Goal: Task Accomplishment & Management: Manage account settings

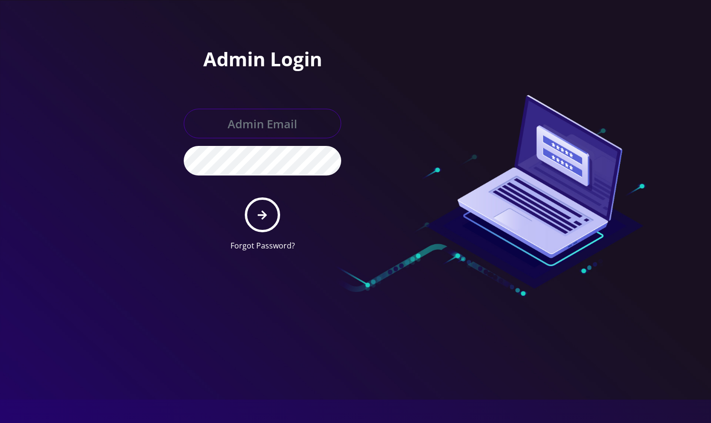
type input "angel@teltik.com"
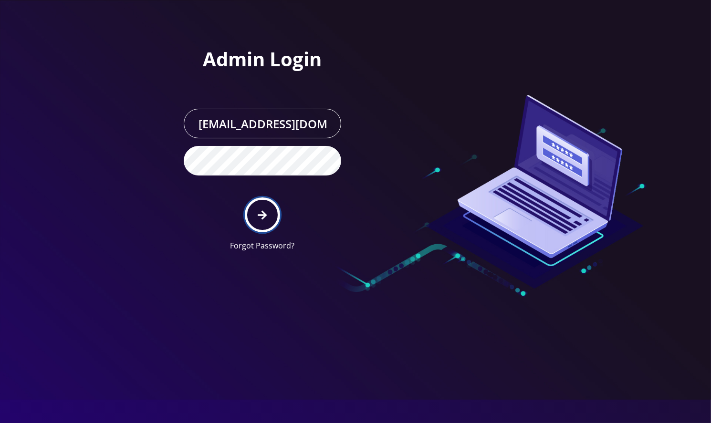
click at [265, 219] on icon "submit" at bounding box center [262, 215] width 9 height 10
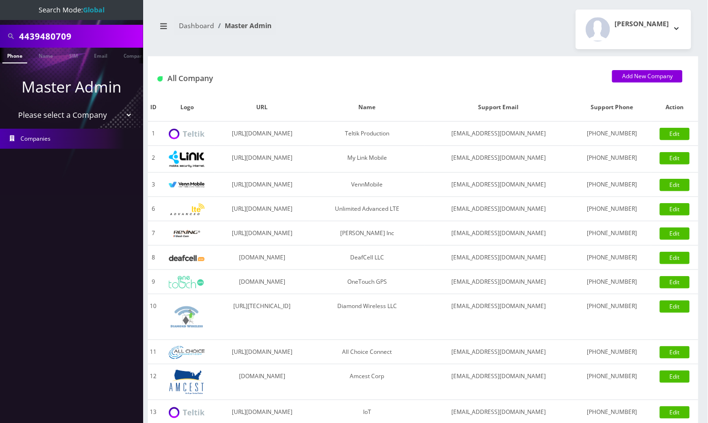
click at [56, 35] on input "4439480709" at bounding box center [80, 36] width 122 height 18
click at [47, 33] on input "4439480709" at bounding box center [80, 36] width 122 height 18
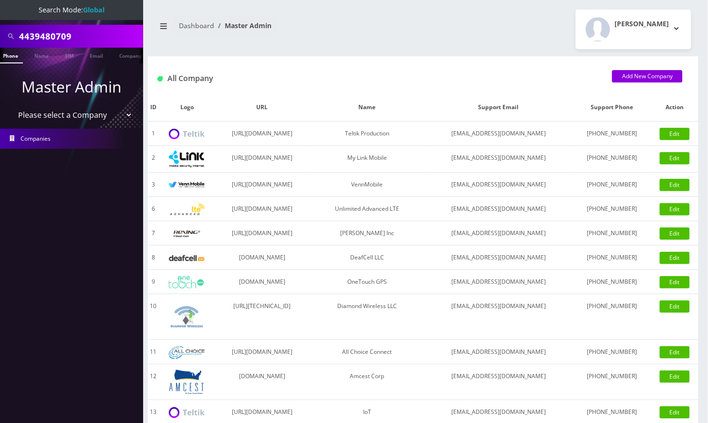
click at [47, 33] on input "4439480709" at bounding box center [80, 36] width 122 height 18
paste input "8453042285"
type input "8453042285"
click at [11, 51] on link "Phone" at bounding box center [10, 56] width 25 height 16
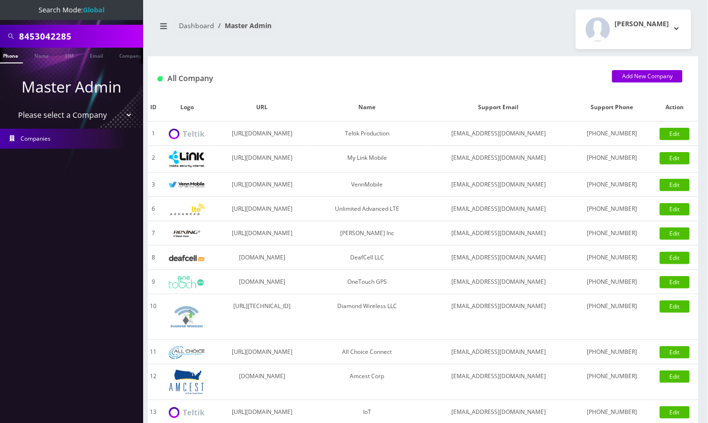
scroll to position [0, 0]
click at [9, 55] on li at bounding box center [5, 58] width 10 height 24
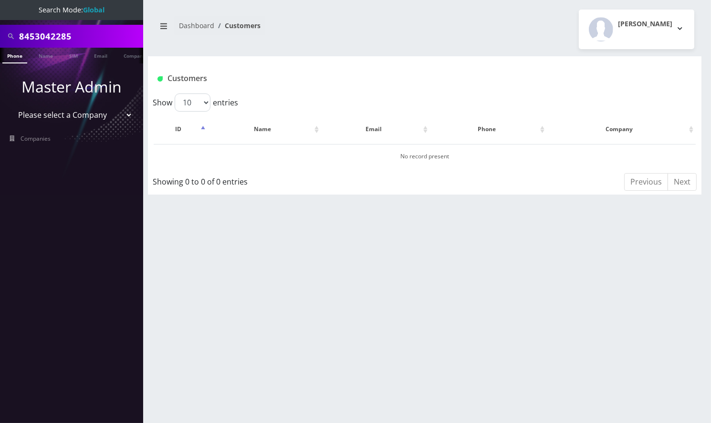
click at [93, 38] on input "8453042285" at bounding box center [80, 36] width 122 height 18
click at [18, 57] on link "Phone" at bounding box center [14, 56] width 25 height 16
drag, startPoint x: 0, startPoint y: 0, endPoint x: 87, endPoint y: 38, distance: 94.8
click at [87, 38] on input "8453042285" at bounding box center [80, 36] width 122 height 18
click at [78, 36] on input "8453042285" at bounding box center [80, 36] width 122 height 18
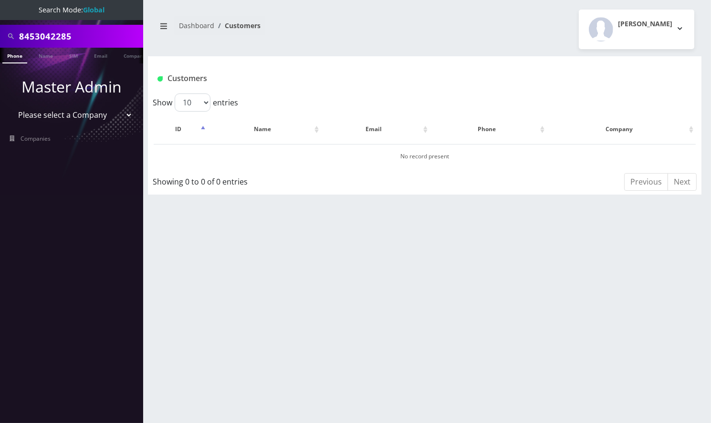
click at [11, 57] on link "Phone" at bounding box center [14, 56] width 25 height 16
drag, startPoint x: 594, startPoint y: 269, endPoint x: 525, endPoint y: 240, distance: 74.4
click at [594, 269] on div "8453042285 Phone Name SIM Email Company Customer Dashboard Customers Angel Saba…" at bounding box center [424, 211] width 572 height 423
click at [52, 33] on input "8453042285" at bounding box center [80, 36] width 122 height 18
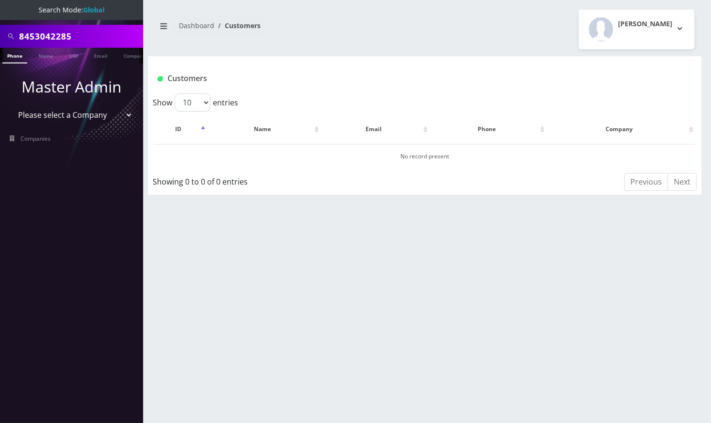
paste input "9148000011798233282"
type input "[TECHNICAL_ID]"
click at [71, 57] on link "SIM" at bounding box center [73, 56] width 18 height 16
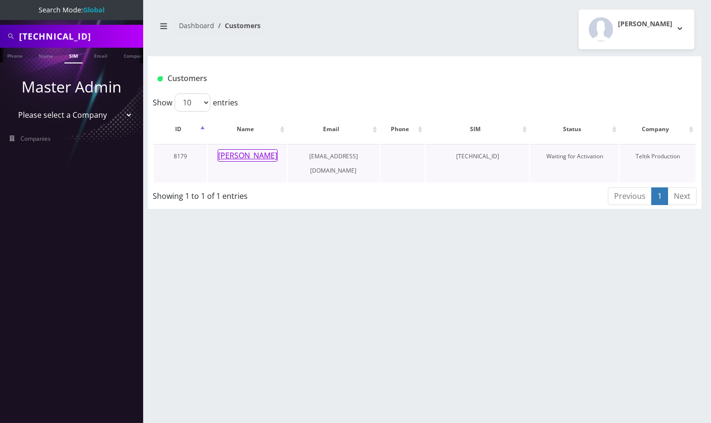
click at [250, 153] on button "[PERSON_NAME]" at bounding box center [247, 155] width 60 height 12
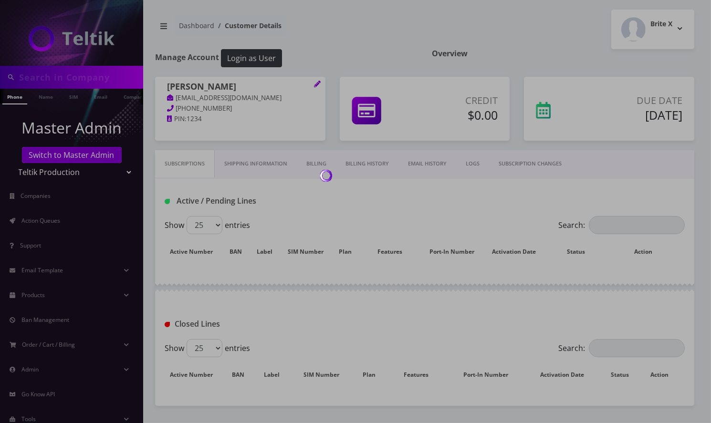
type input "[TECHNICAL_ID]"
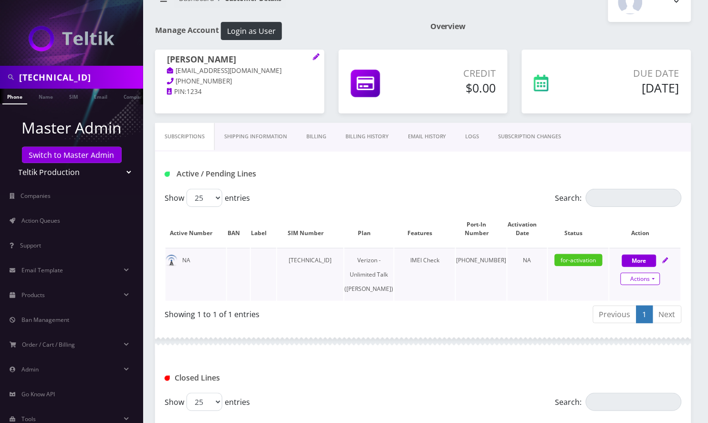
click at [641, 278] on link "Actions" at bounding box center [640, 279] width 40 height 12
select select "459"
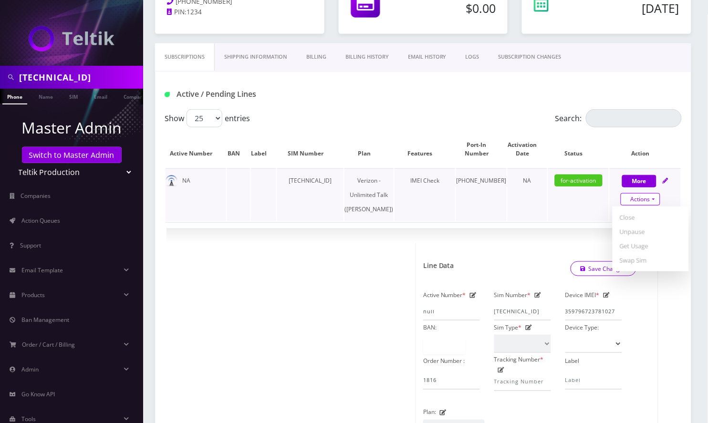
scroll to position [218, 0]
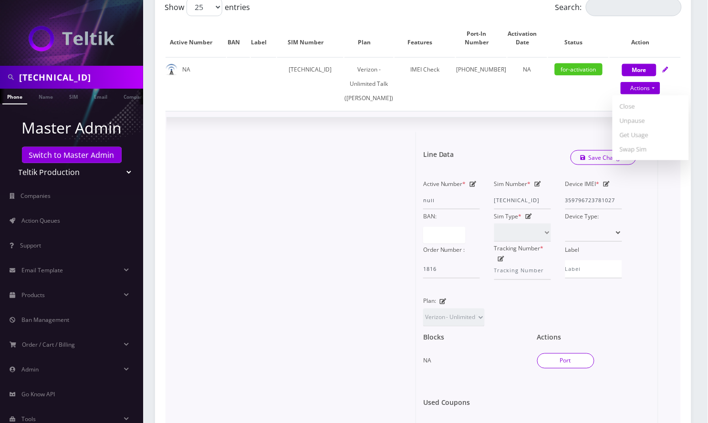
click at [568, 369] on button "Port" at bounding box center [565, 360] width 57 height 15
type input "[PERSON_NAME]"
type input "2 Nicole Ct"
type input "Jackson"
select select "NJ"
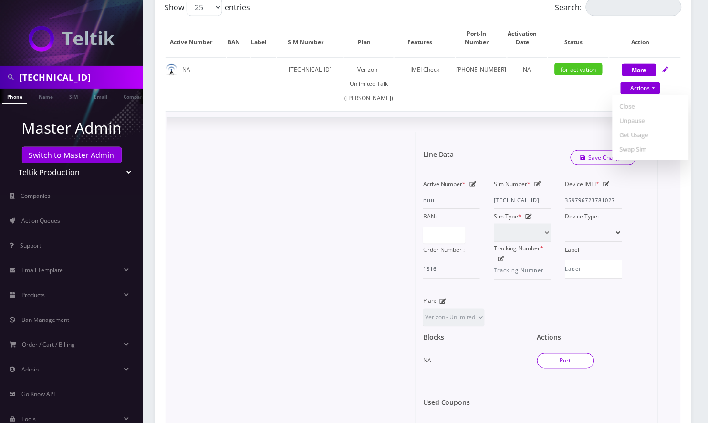
type input "08527"
type input "[TECHNICAL_ID]"
type input "9086705370"
type input "tracfone"
type input "359908107613334"
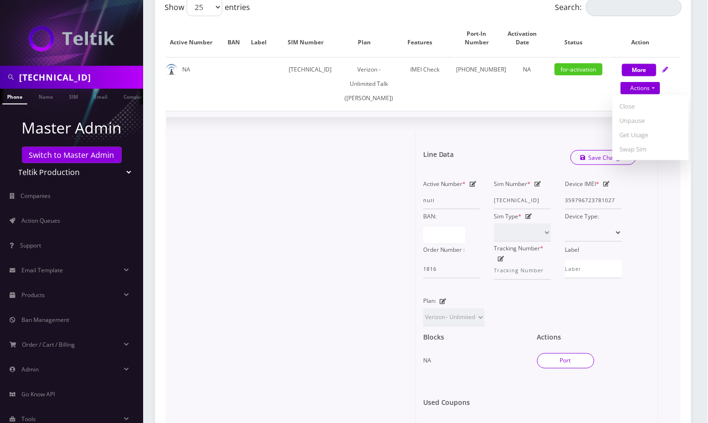
type input "3052"
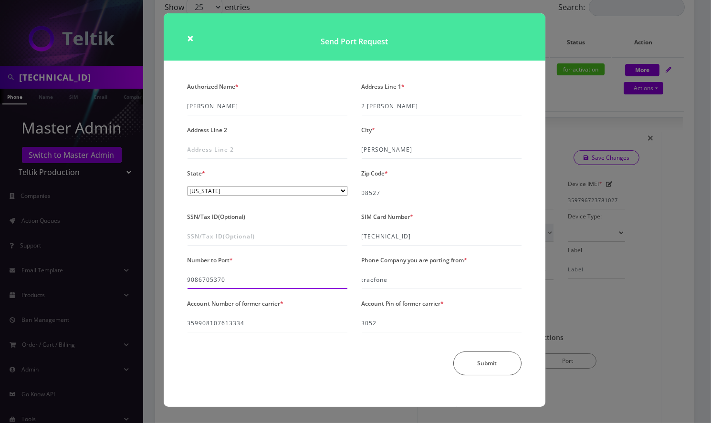
click at [211, 279] on input "9086705370" at bounding box center [267, 280] width 160 height 18
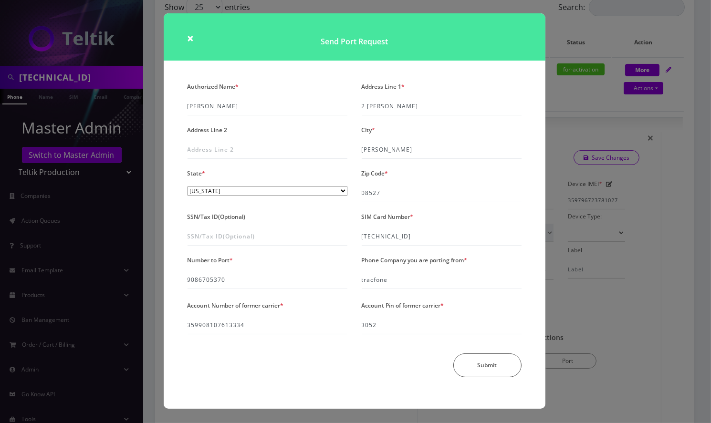
click at [595, 206] on div "× Send Port Request Authorized Name * Shmuel Kops Address Line 1 * 2 Nicole Ct …" at bounding box center [355, 211] width 711 height 423
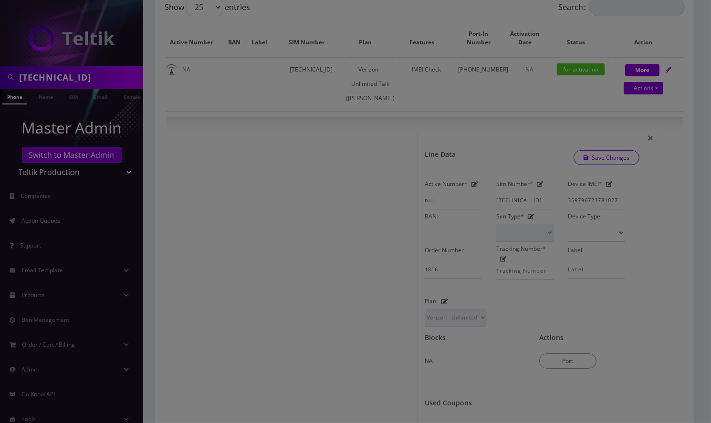
click at [595, 206] on div "× Send Port Request Authorized Name * Shmuel Kops Address Line 1 * 2 Nicole Ct …" at bounding box center [355, 211] width 711 height 423
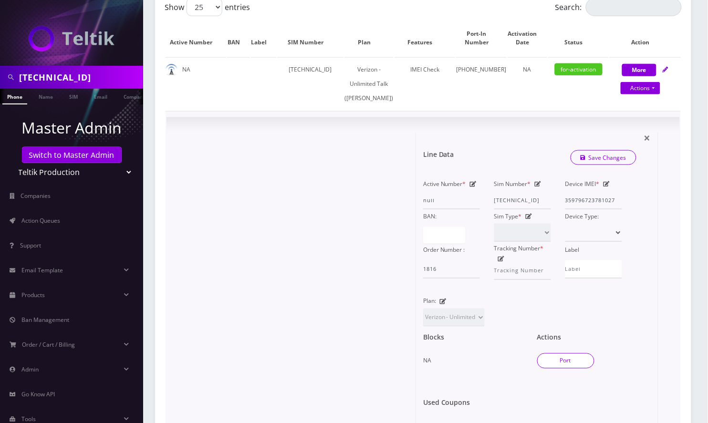
click at [556, 369] on button "Port" at bounding box center [565, 360] width 57 height 15
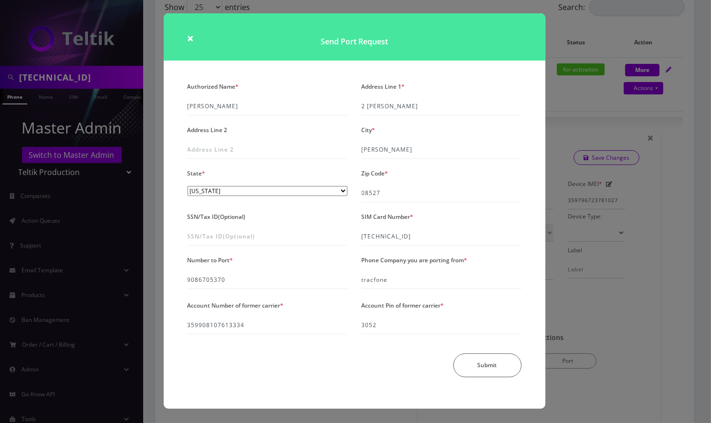
click at [576, 119] on div "× Send Port Request Authorized Name * Shmuel Kops Address Line 1 * 2 Nicole Ct …" at bounding box center [355, 211] width 711 height 423
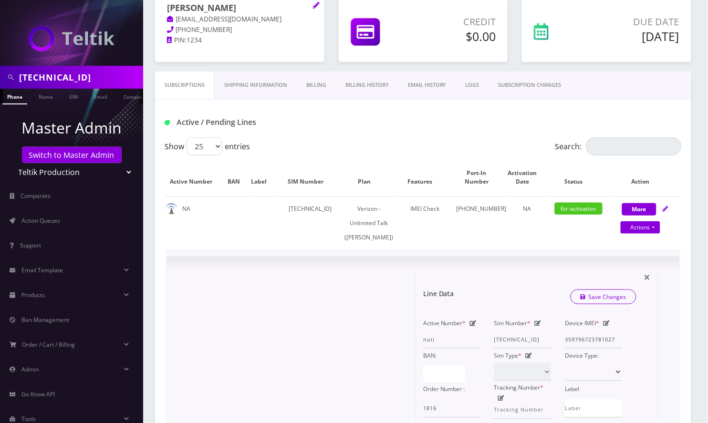
scroll to position [155, 0]
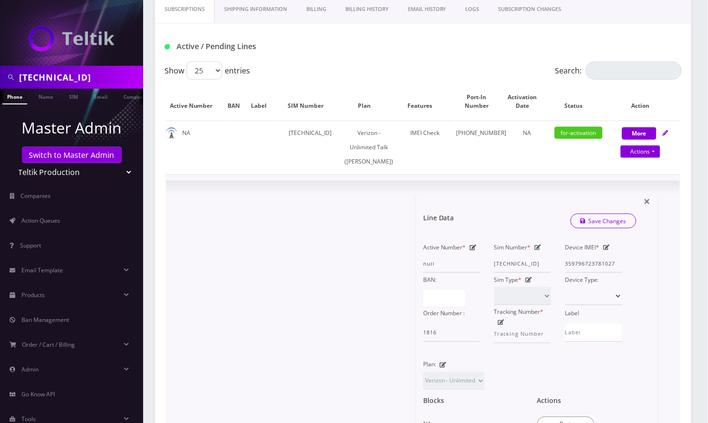
click at [264, 233] on div at bounding box center [295, 360] width 242 height 329
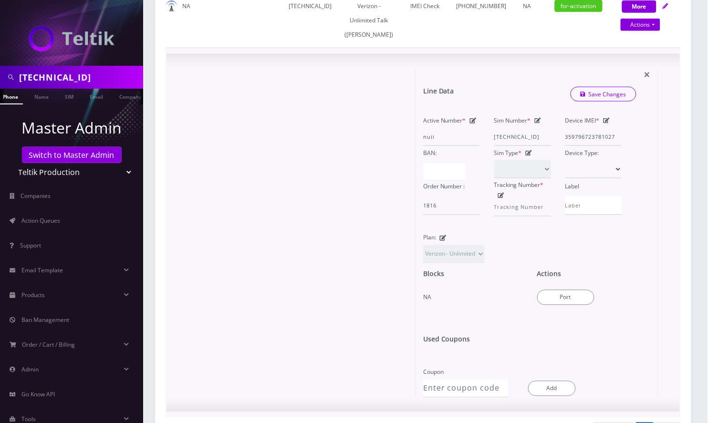
scroll to position [218, 0]
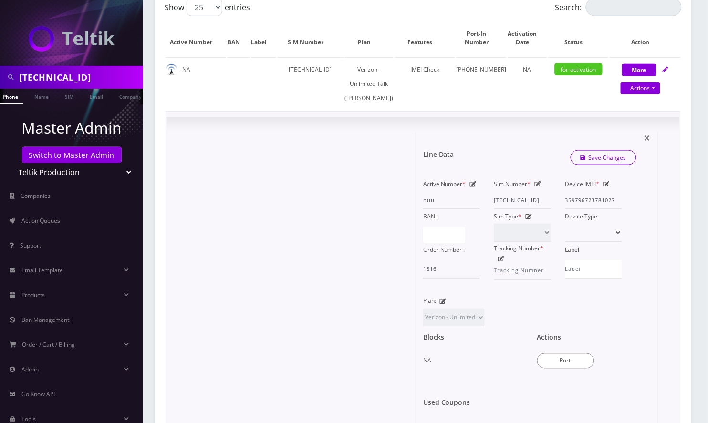
click at [282, 272] on div at bounding box center [295, 296] width 242 height 329
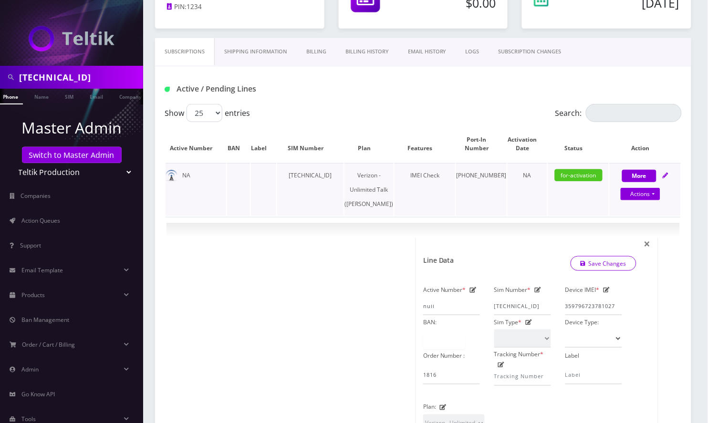
scroll to position [127, 0]
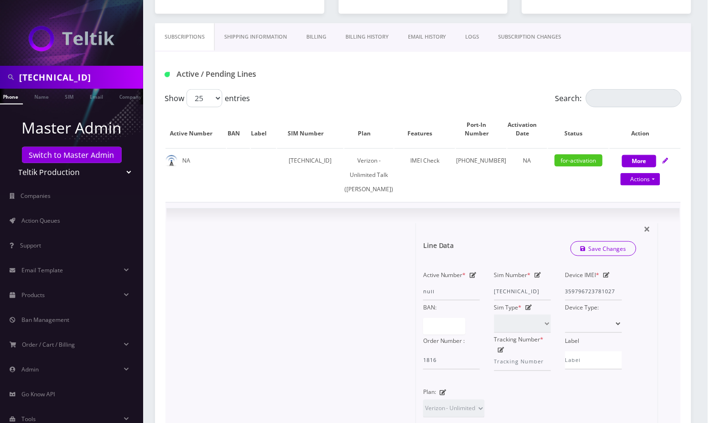
click at [607, 278] on icon at bounding box center [606, 275] width 7 height 6
paste input "4964710487959"
type input "354964710487959"
click at [608, 256] on link "Save Changes" at bounding box center [603, 248] width 66 height 15
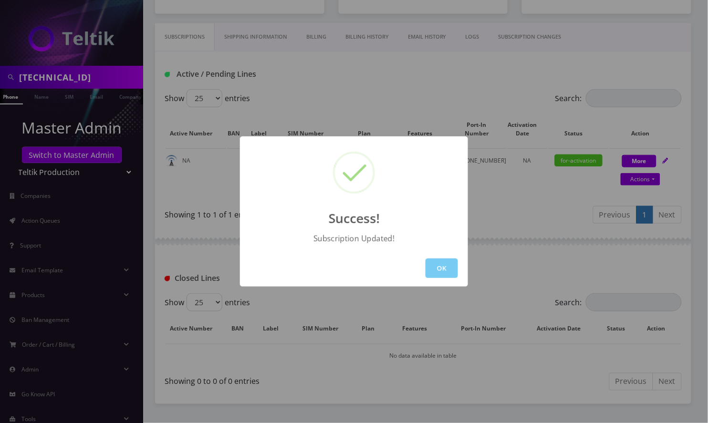
click at [448, 273] on button "OK" at bounding box center [441, 268] width 32 height 20
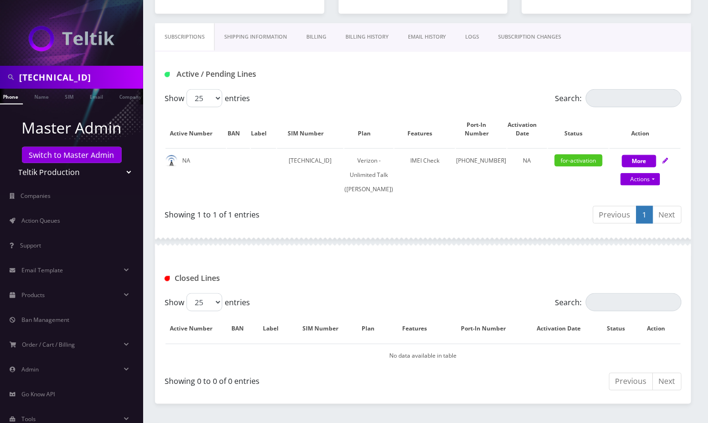
scroll to position [0, 0]
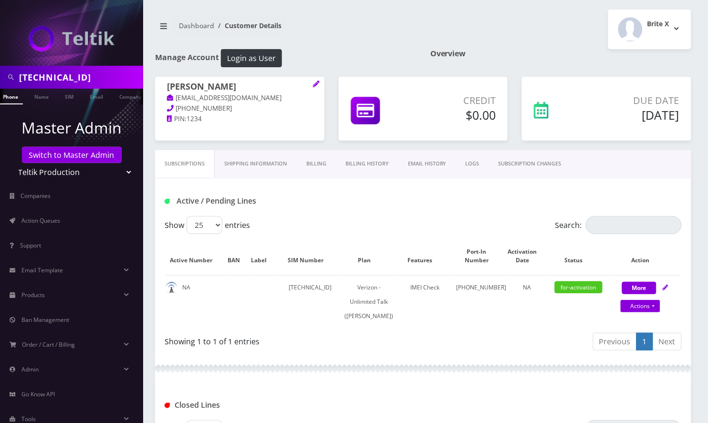
click at [417, 207] on div "Active / Pending Lines" at bounding box center [422, 201] width 531 height 16
click at [630, 303] on link "Actions" at bounding box center [640, 306] width 40 height 12
select select "459"
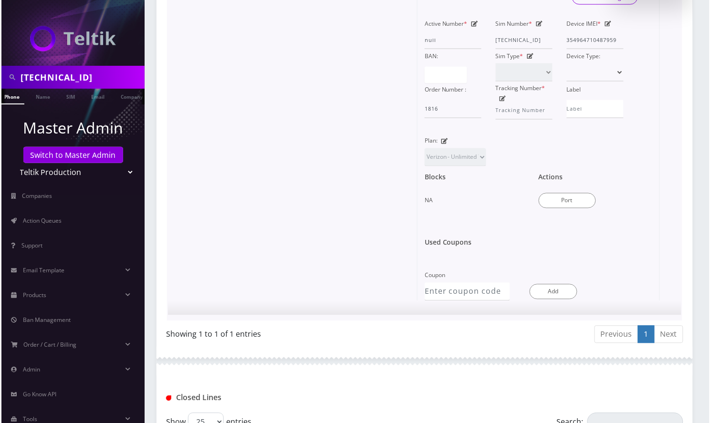
scroll to position [382, 0]
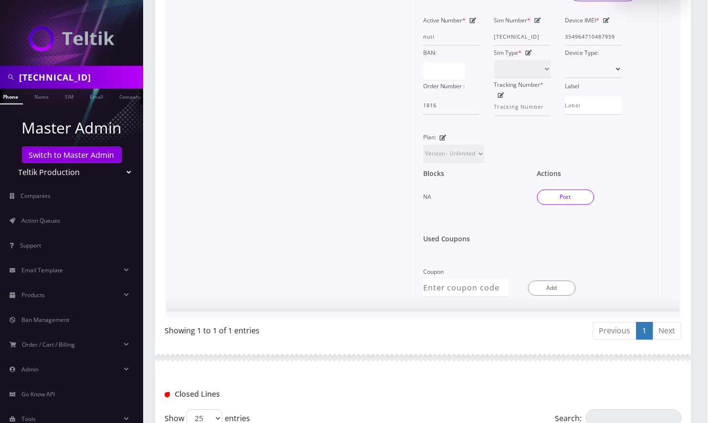
click at [567, 205] on button "Port" at bounding box center [565, 197] width 57 height 15
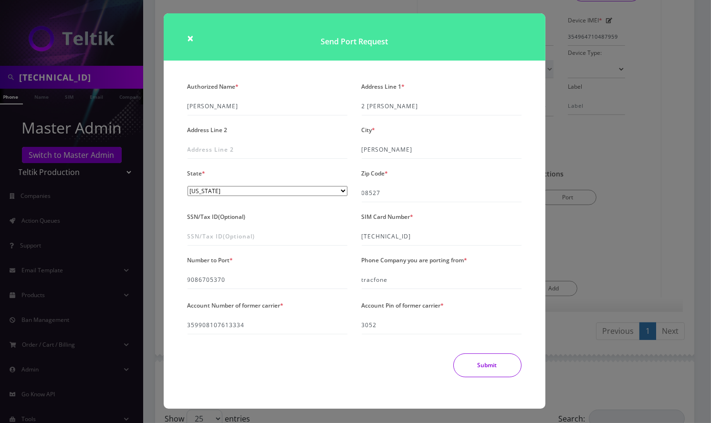
click at [493, 366] on button "Submit" at bounding box center [487, 365] width 68 height 24
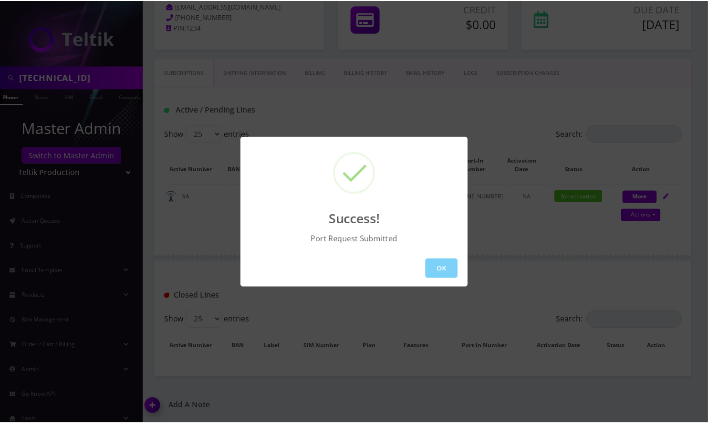
scroll to position [103, 0]
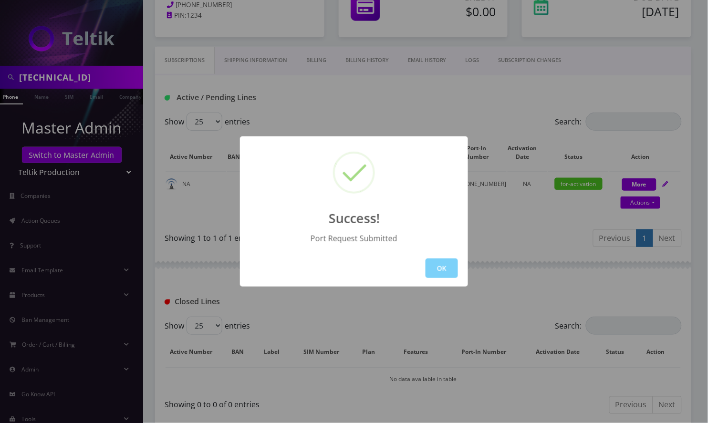
click at [490, 312] on div "Success! Port Request Submitted OK" at bounding box center [354, 211] width 708 height 423
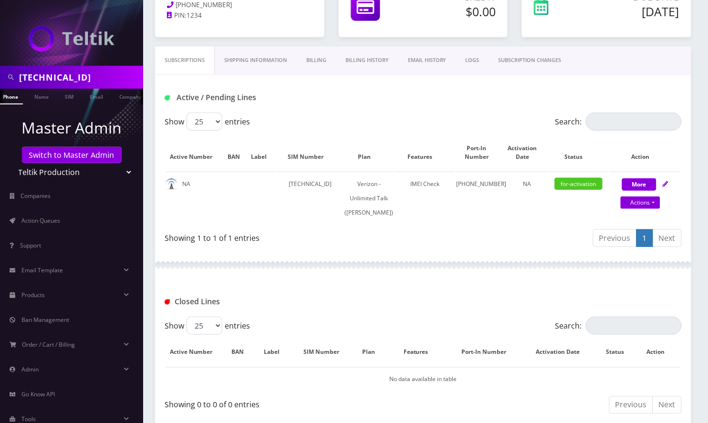
scroll to position [0, 0]
click at [78, 98] on link "SIM" at bounding box center [73, 97] width 18 height 16
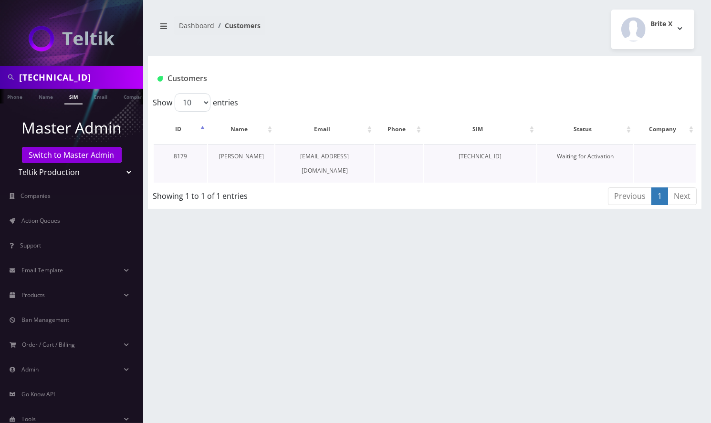
click at [238, 158] on link "[PERSON_NAME]" at bounding box center [241, 156] width 45 height 8
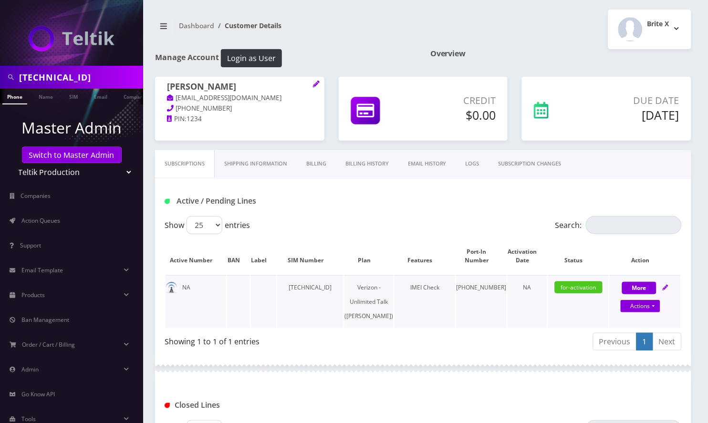
scroll to position [165, 0]
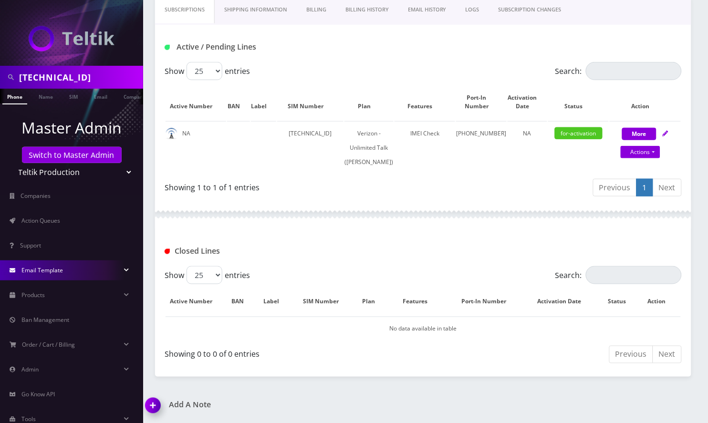
click at [18, 272] on link "Email Template" at bounding box center [71, 270] width 143 height 20
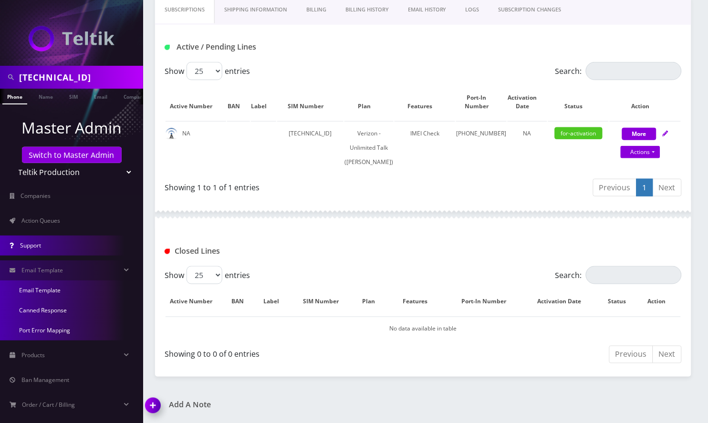
click at [42, 247] on link "Support" at bounding box center [71, 246] width 143 height 20
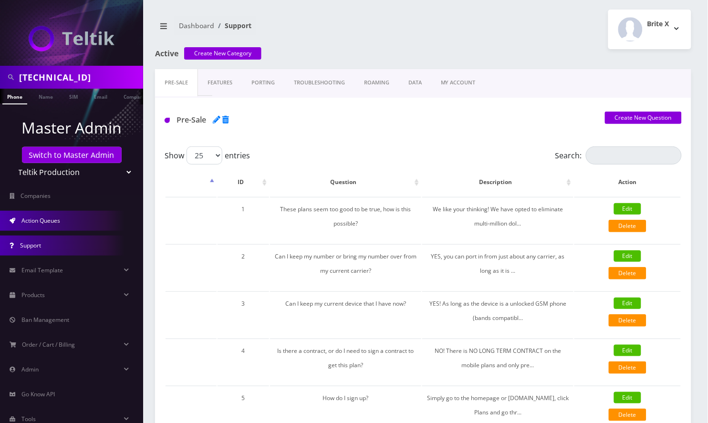
click at [66, 225] on link "Action Queues" at bounding box center [71, 221] width 143 height 20
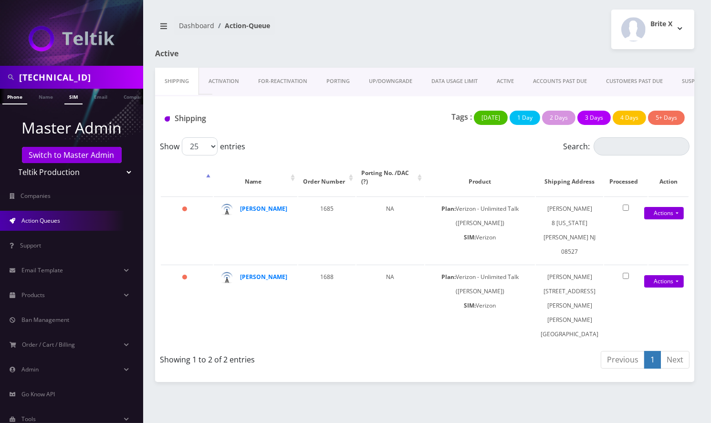
click at [76, 98] on link "SIM" at bounding box center [73, 97] width 18 height 16
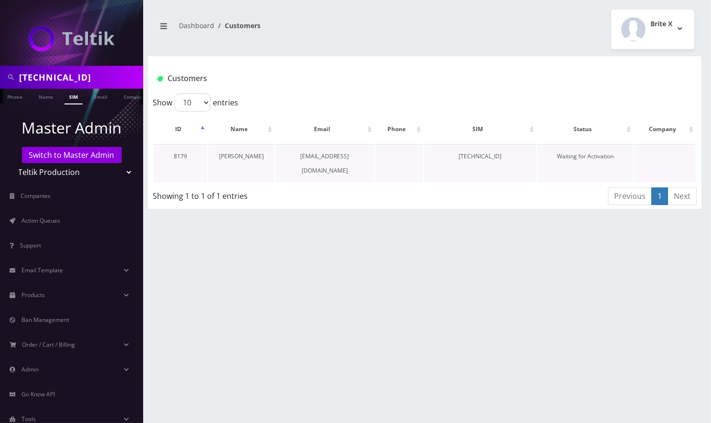
click at [239, 155] on link "[PERSON_NAME]" at bounding box center [241, 156] width 45 height 8
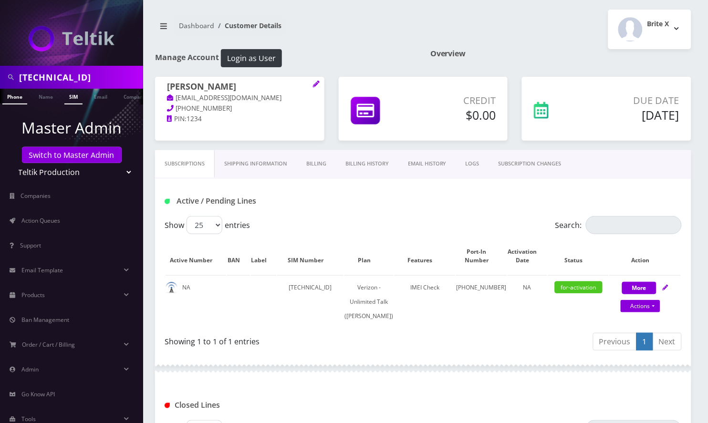
click at [73, 98] on link "SIM" at bounding box center [73, 97] width 18 height 16
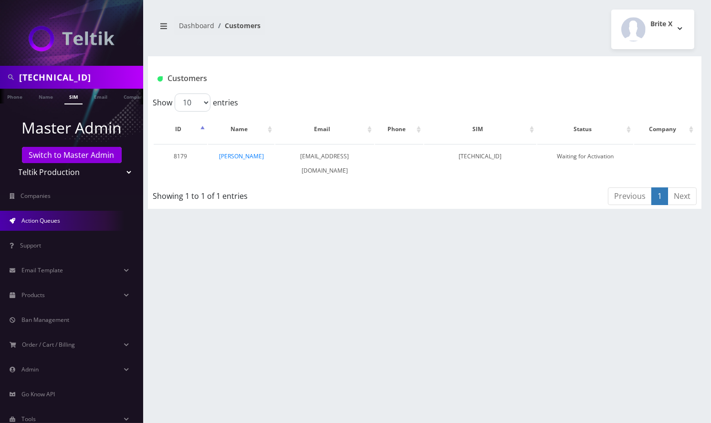
click at [62, 222] on link "Action Queues" at bounding box center [71, 221] width 143 height 20
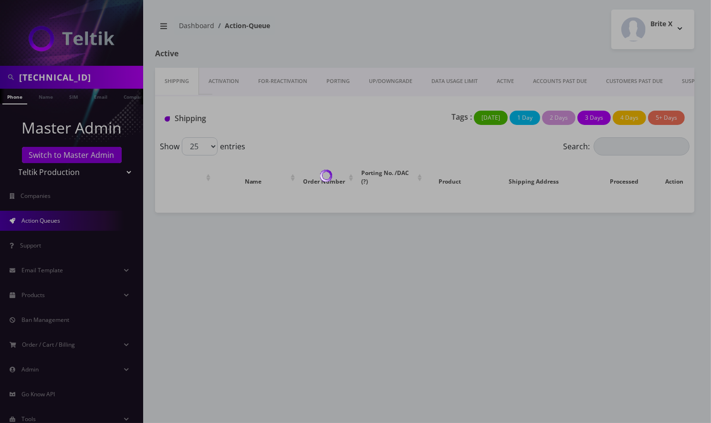
click at [230, 78] on link "Activation" at bounding box center [224, 81] width 50 height 27
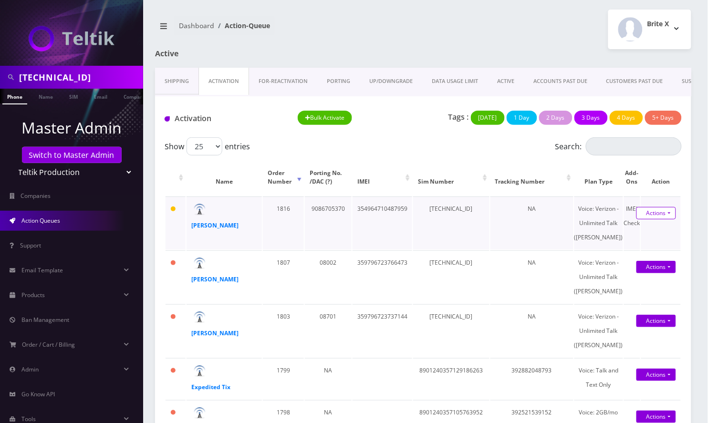
click at [665, 210] on link "Actions" at bounding box center [656, 213] width 40 height 12
click at [633, 232] on link "Activate" at bounding box center [650, 231] width 76 height 14
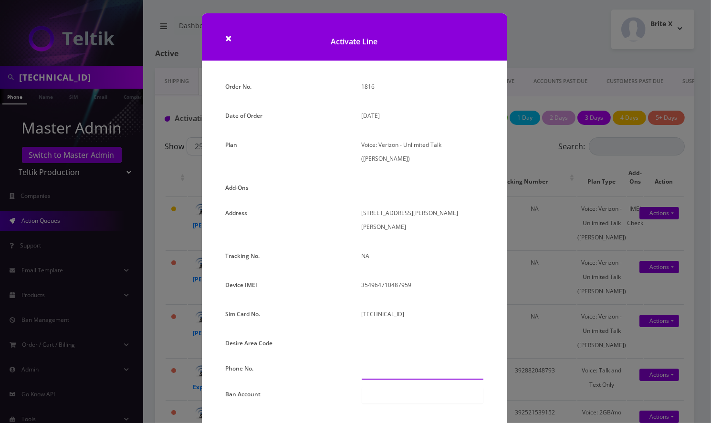
click at [377, 352] on div "Order No. 1816 Date of Order September 03, 2025 Plan Voice: Verizon - Unlimited…" at bounding box center [354, 282] width 272 height 404
click at [386, 362] on input "text" at bounding box center [423, 371] width 122 height 18
paste input "908-670-5370"
type input "908-670-5370"
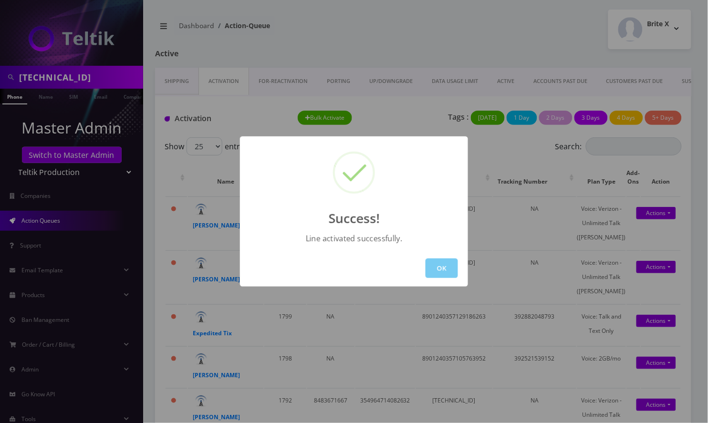
click at [437, 261] on button "OK" at bounding box center [441, 268] width 32 height 20
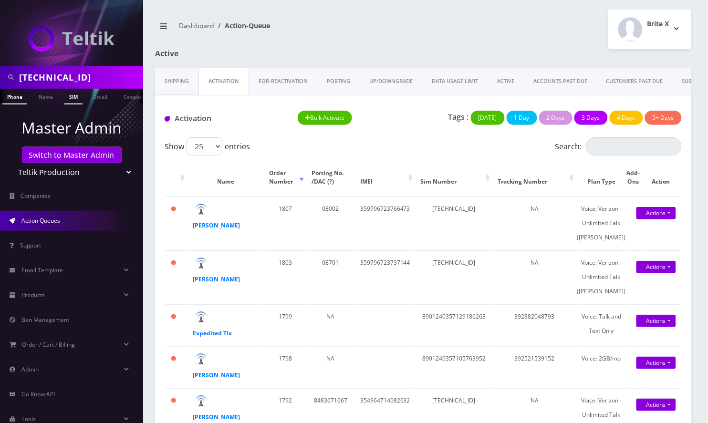
click at [77, 93] on link "SIM" at bounding box center [73, 97] width 18 height 16
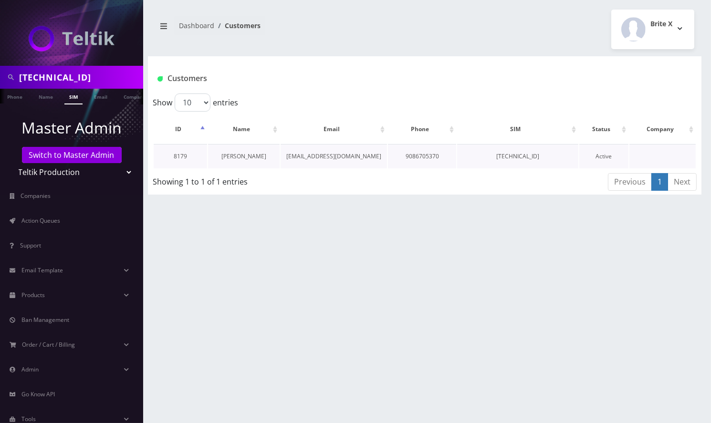
click at [257, 155] on link "[PERSON_NAME]" at bounding box center [243, 156] width 45 height 8
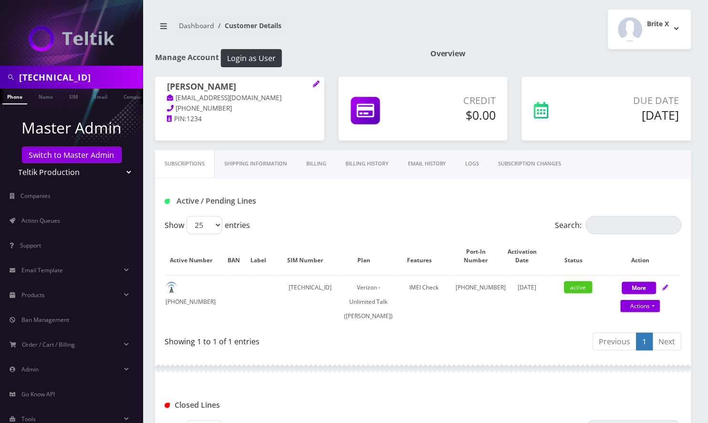
scroll to position [165, 0]
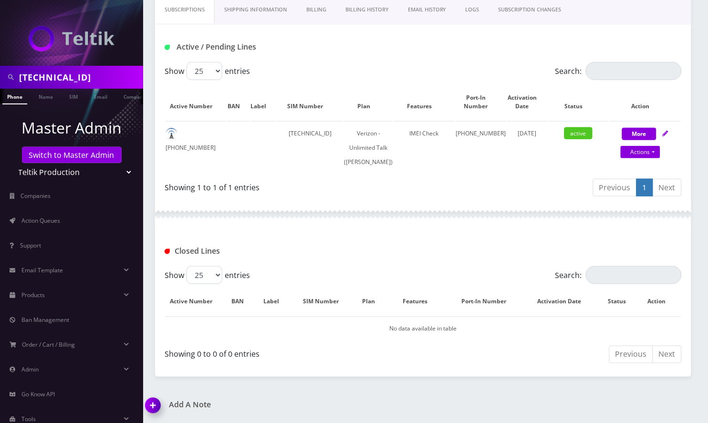
drag, startPoint x: 154, startPoint y: 406, endPoint x: 157, endPoint y: 402, distance: 6.1
click at [153, 407] on img at bounding box center [155, 409] width 28 height 28
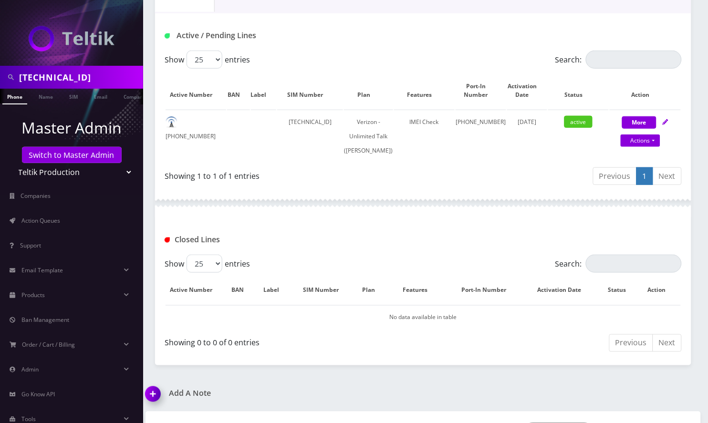
scroll to position [220, 0]
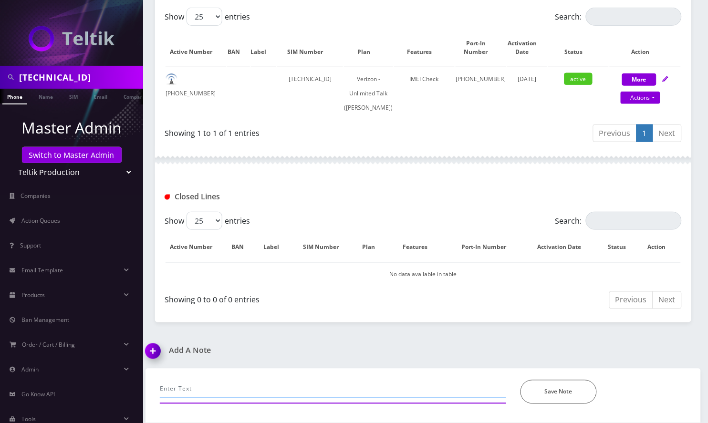
click at [189, 393] on input "text" at bounding box center [333, 389] width 346 height 18
click at [493, 388] on input "call- port failed since IMEI in Brite is not certified, 3way call with Ani Chom…" at bounding box center [333, 389] width 346 height 18
paste input "359796723781027"
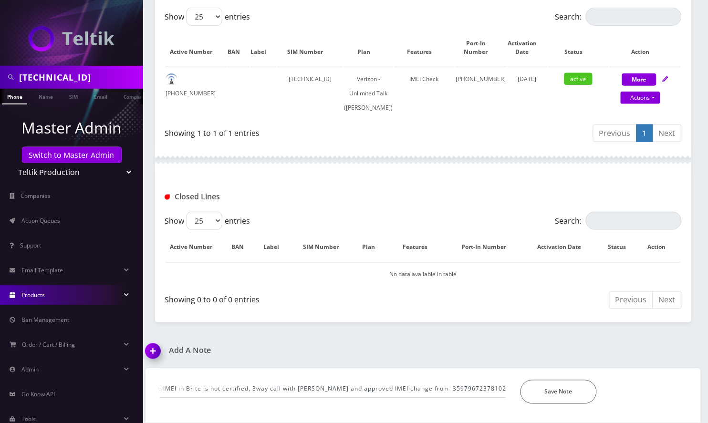
scroll to position [0, 0]
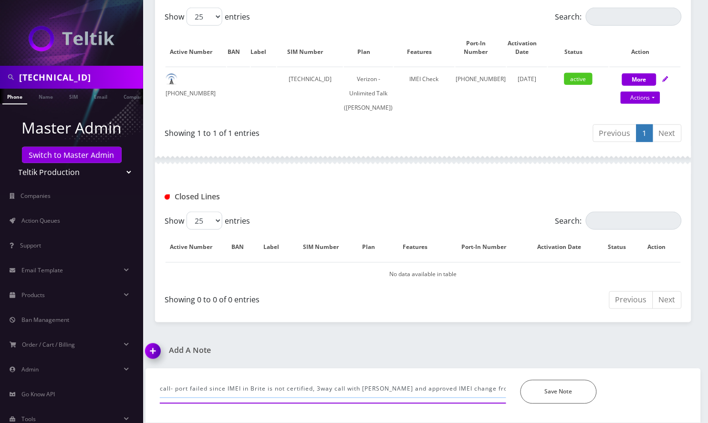
click at [420, 382] on input "call- port failed since IMEI in Brite is not certified, 3way call with Ani Chom…" at bounding box center [333, 389] width 346 height 18
paste input "354964710487959"
drag, startPoint x: 426, startPoint y: 393, endPoint x: 444, endPoint y: 391, distance: 18.7
click at [425, 392] on input "call- port failed since IMEI in Brite is not certified, 3way call with Ani Chom…" at bounding box center [333, 389] width 346 height 18
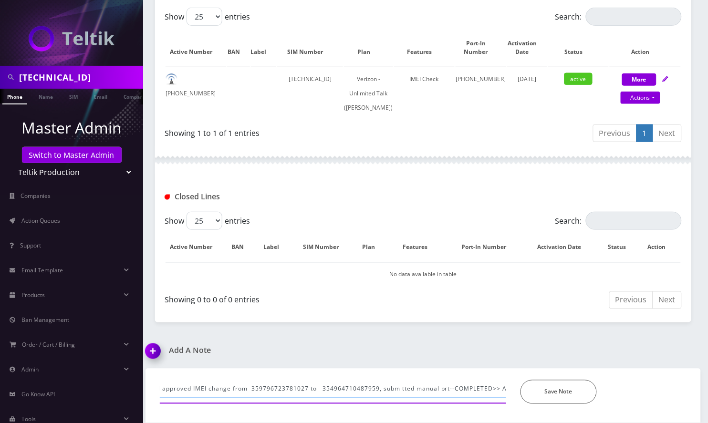
scroll to position [0, 263]
type input "call- port failed since IMEI in Brite is not certified, 3way call with Ani Chom…"
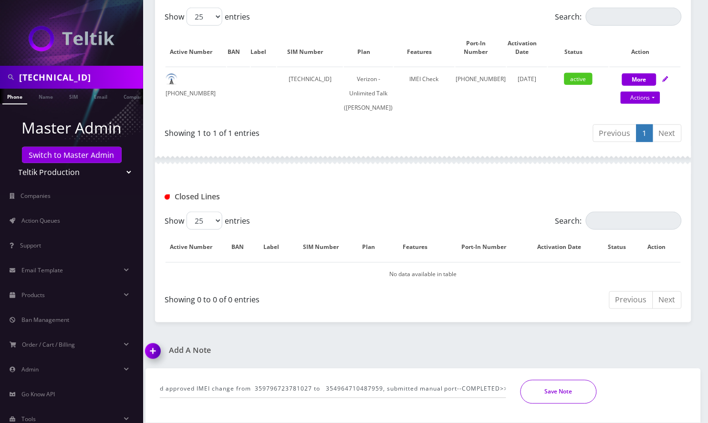
click at [558, 393] on button "Save Note" at bounding box center [558, 392] width 76 height 24
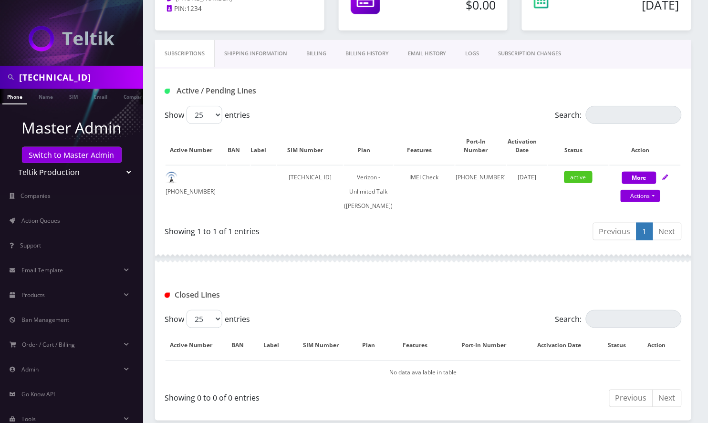
scroll to position [108, 0]
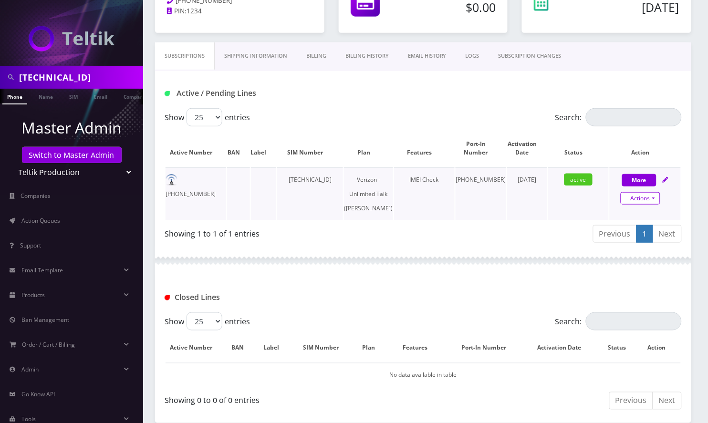
click at [653, 201] on link "Actions" at bounding box center [640, 198] width 40 height 12
select select "459"
